Goal: Task Accomplishment & Management: Use online tool/utility

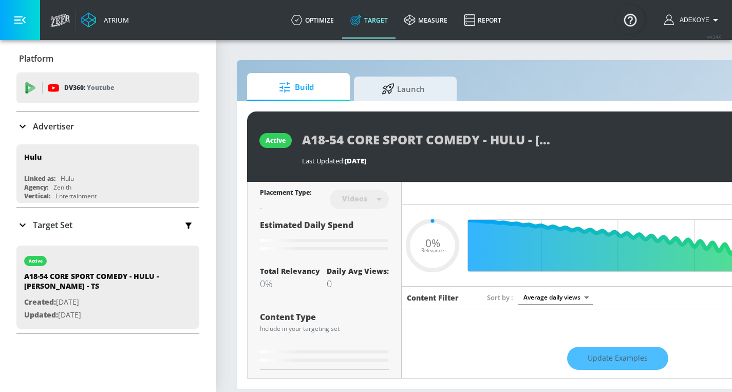
type input "0.05"
click at [376, 87] on span "Launch" at bounding box center [403, 87] width 78 height 25
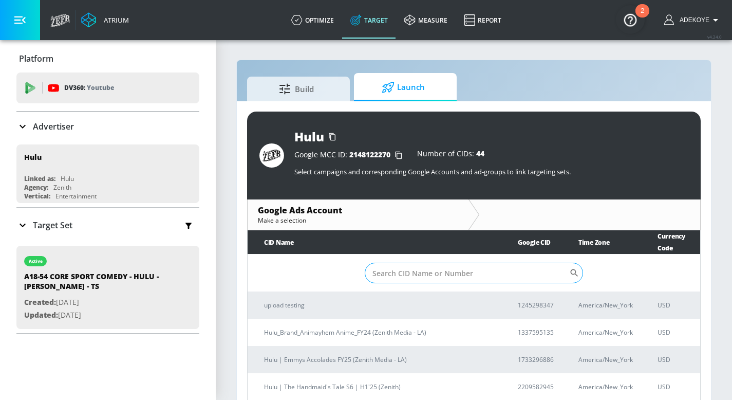
click at [418, 267] on input "Sort By" at bounding box center [467, 273] width 205 height 21
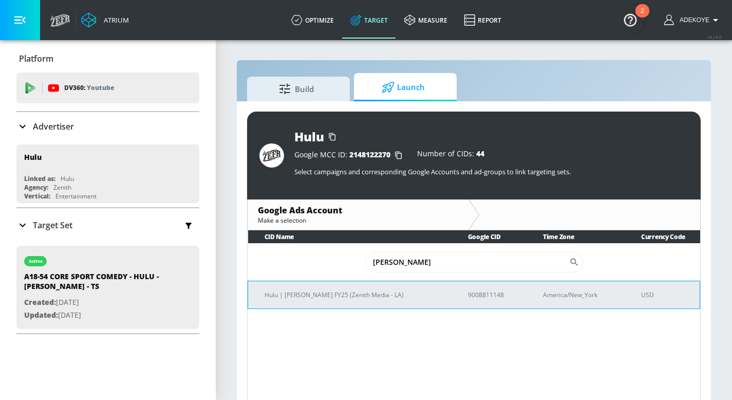
type input "Chad"
click at [327, 294] on p "Hulu | [PERSON_NAME] FY25 (Zenith Media - LA)" at bounding box center [354, 294] width 179 height 11
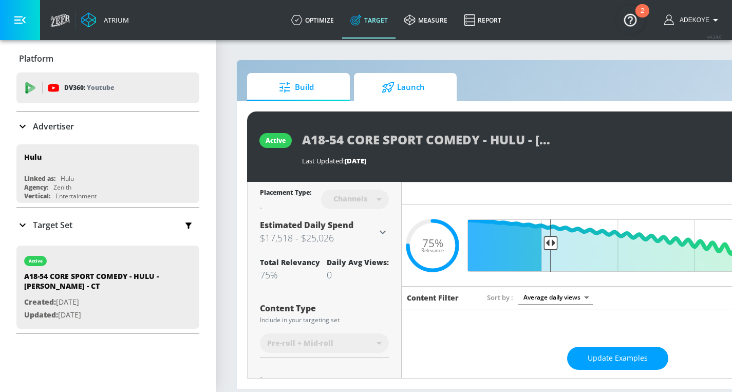
click at [414, 83] on span "Launch" at bounding box center [403, 87] width 78 height 25
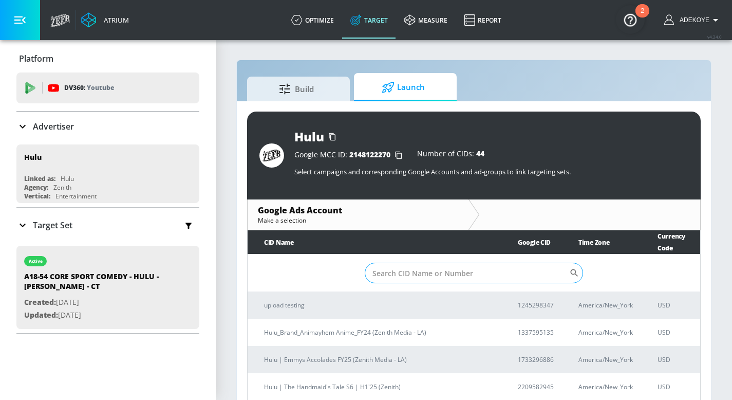
click at [439, 263] on input "Sort By" at bounding box center [467, 273] width 205 height 21
paste input "9008811148"
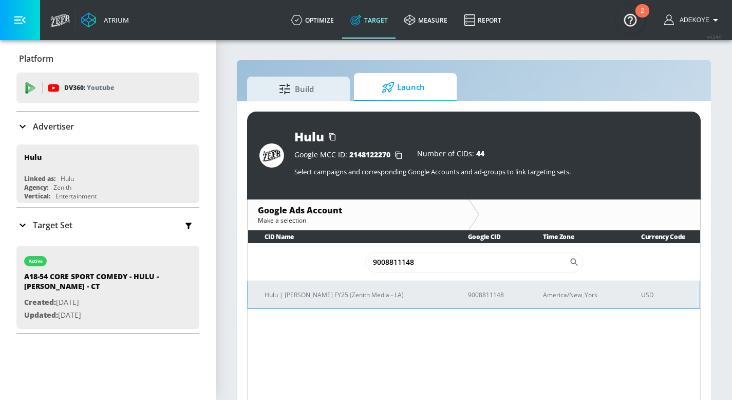
type input "9008811148"
click at [390, 293] on p "Hulu | [PERSON_NAME] FY25 (Zenith Media - LA)" at bounding box center [354, 294] width 179 height 11
